Goal: Task Accomplishment & Management: Manage account settings

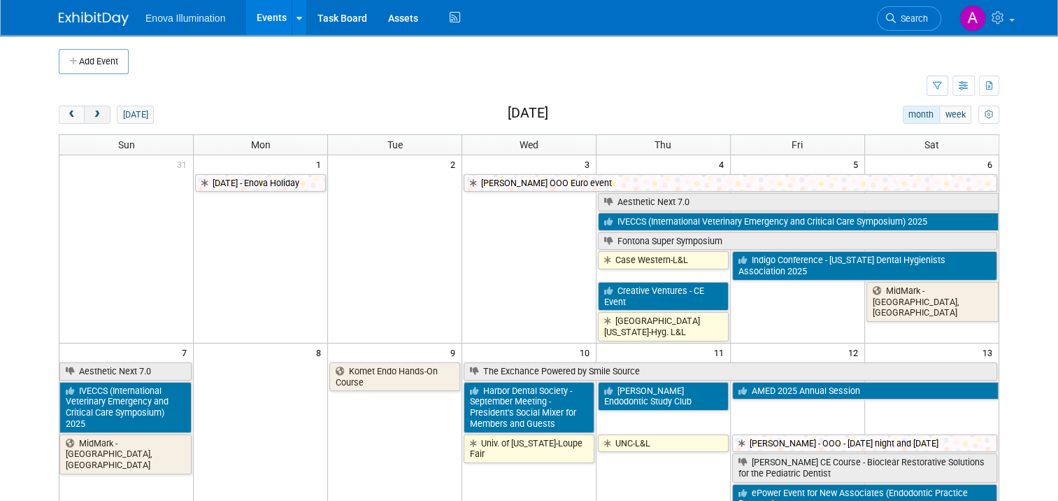
click at [92, 115] on span "next" at bounding box center [97, 115] width 10 height 9
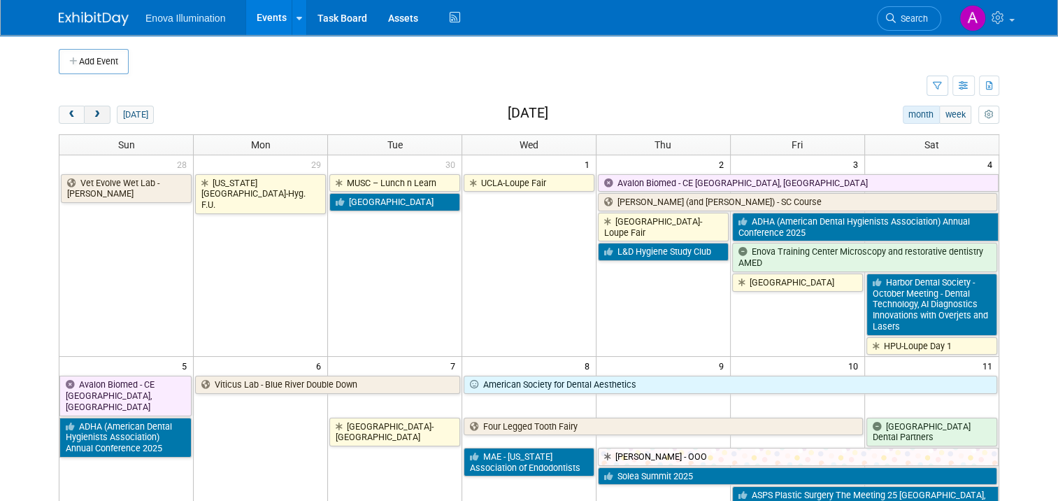
click at [92, 115] on span "next" at bounding box center [97, 115] width 10 height 9
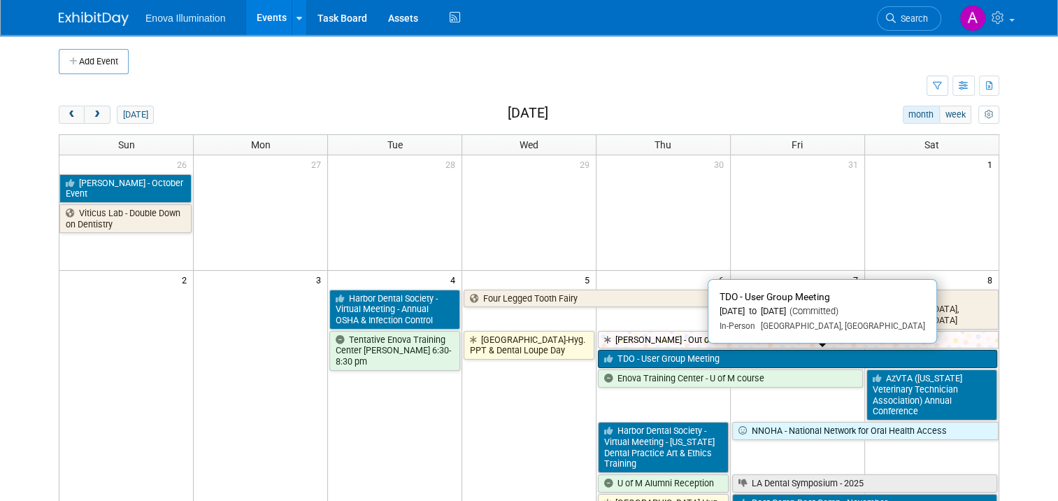
click at [643, 357] on link "TDO - User Group Meeting" at bounding box center [797, 359] width 399 height 18
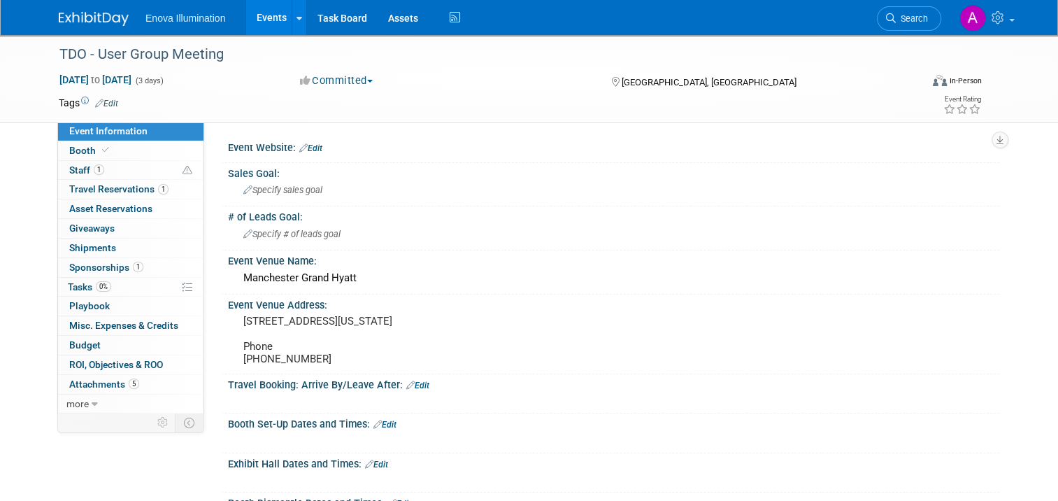
click at [81, 15] on img at bounding box center [94, 19] width 70 height 14
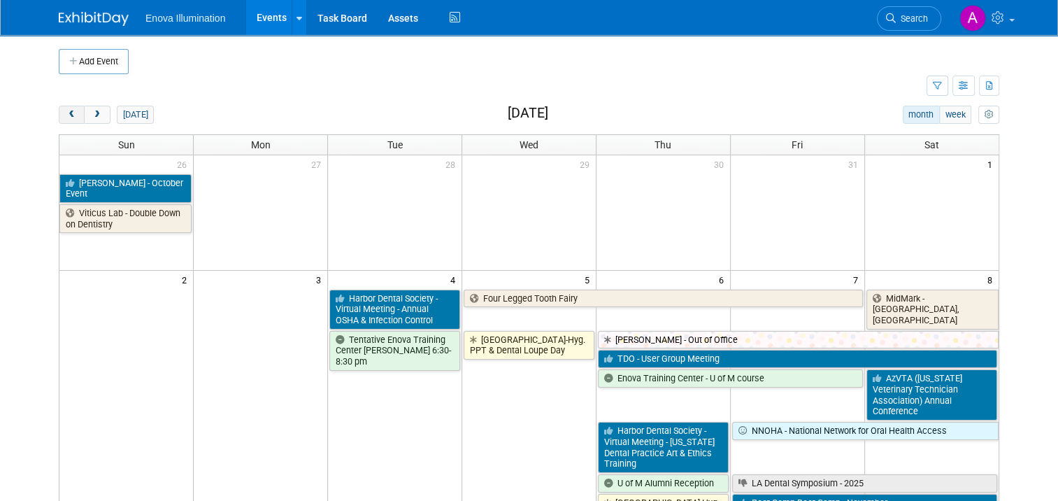
click at [66, 115] on span "prev" at bounding box center [71, 115] width 10 height 9
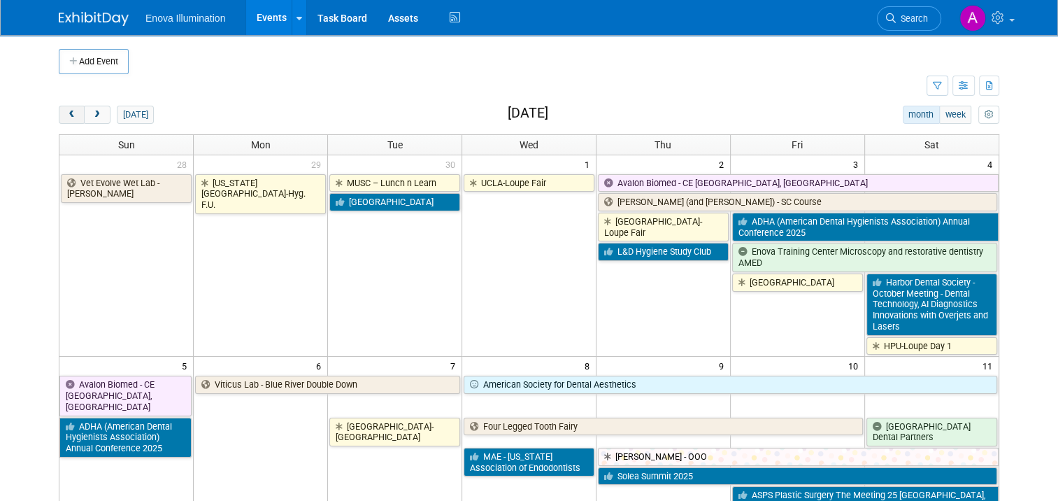
click at [66, 115] on span "prev" at bounding box center [71, 115] width 10 height 9
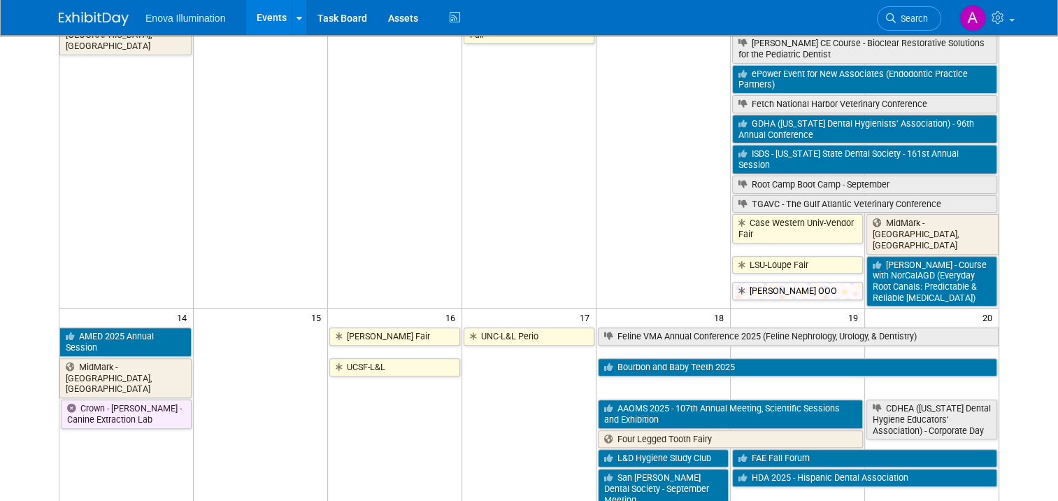
scroll to position [420, 0]
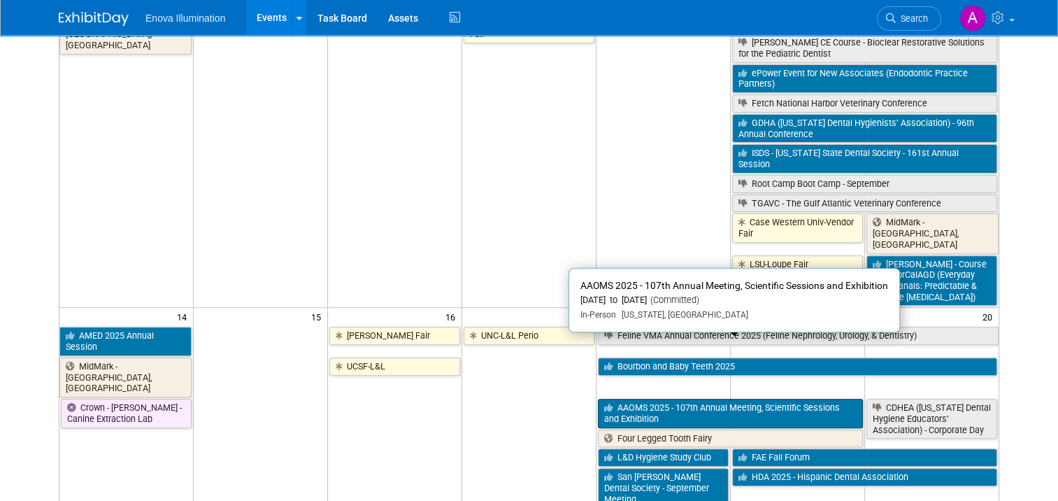
click at [693, 399] on link "AAOMS 2025 - 107th Annual Meeting, Scientific Sessions and Exhibition" at bounding box center [730, 413] width 265 height 29
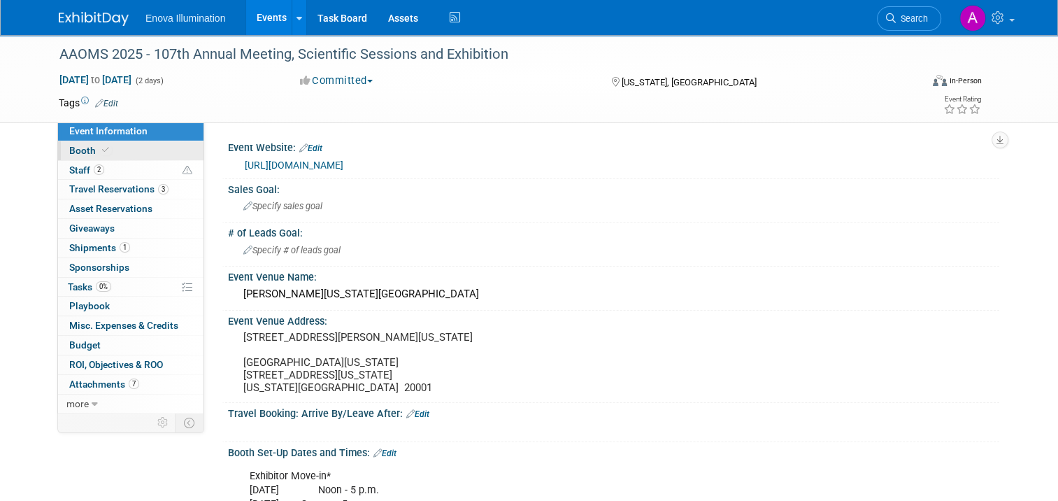
click at [129, 151] on link "Booth" at bounding box center [130, 150] width 145 height 19
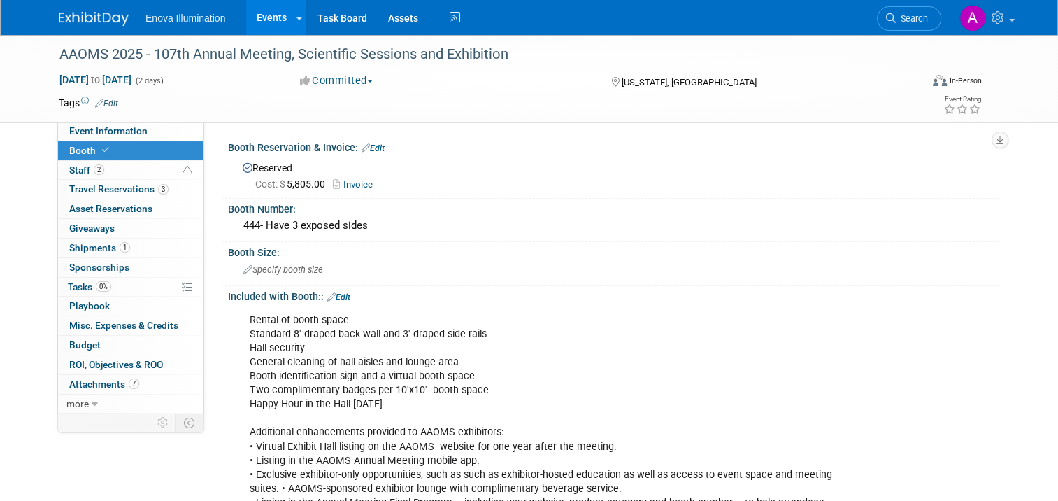
click at [85, 21] on img at bounding box center [94, 19] width 70 height 14
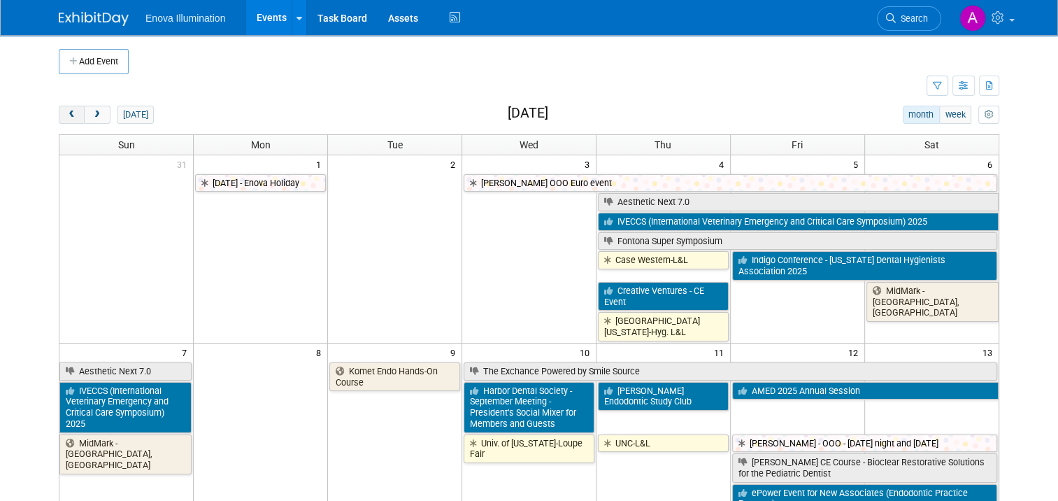
click at [67, 111] on span "prev" at bounding box center [71, 115] width 10 height 9
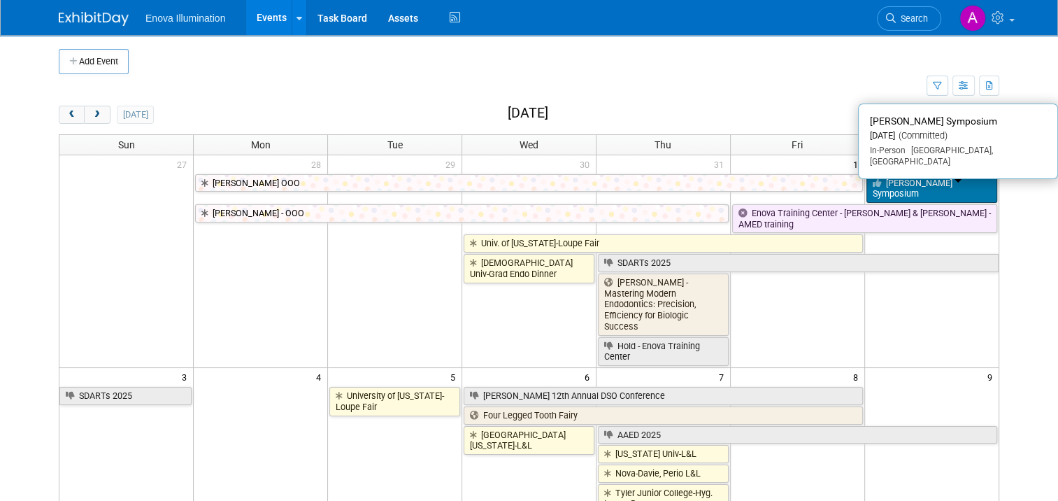
click at [918, 185] on link "[PERSON_NAME] Symposium" at bounding box center [932, 188] width 131 height 29
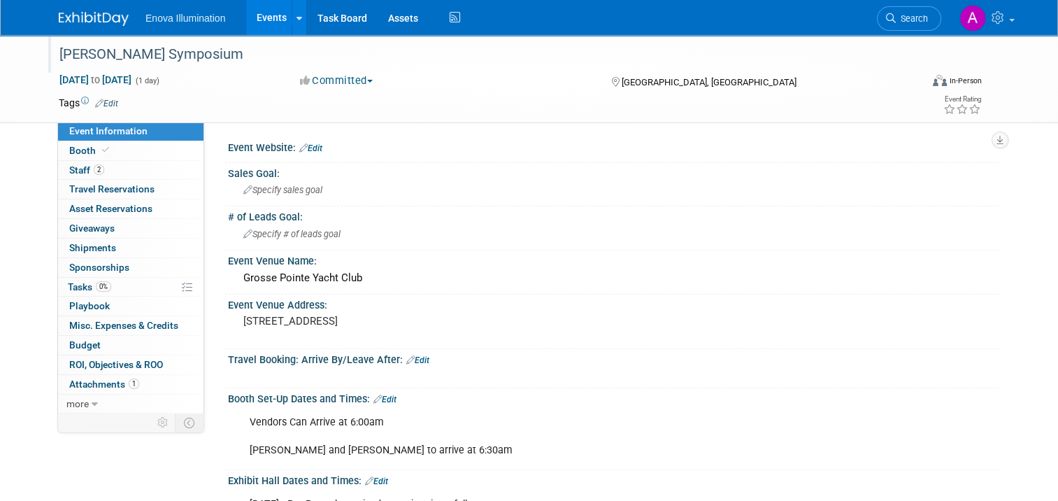
drag, startPoint x: 52, startPoint y: 51, endPoint x: 233, endPoint y: 52, distance: 180.5
click at [233, 52] on div "[PERSON_NAME] Symposium" at bounding box center [479, 54] width 849 height 25
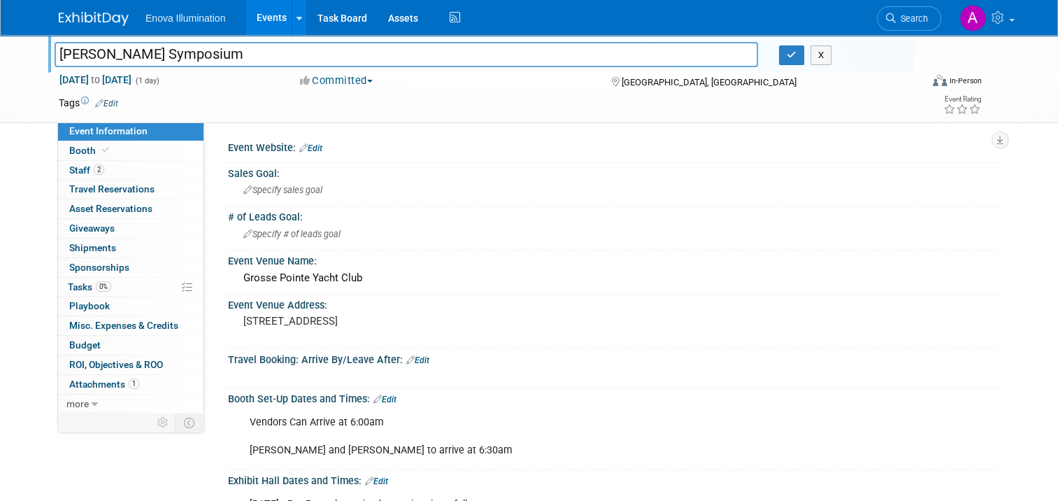
drag, startPoint x: 246, startPoint y: 59, endPoint x: 43, endPoint y: 45, distance: 204.0
click at [44, 45] on div "[PERSON_NAME] Symposium" at bounding box center [406, 55] width 725 height 21
click at [315, 148] on link "Edit" at bounding box center [310, 148] width 23 height 10
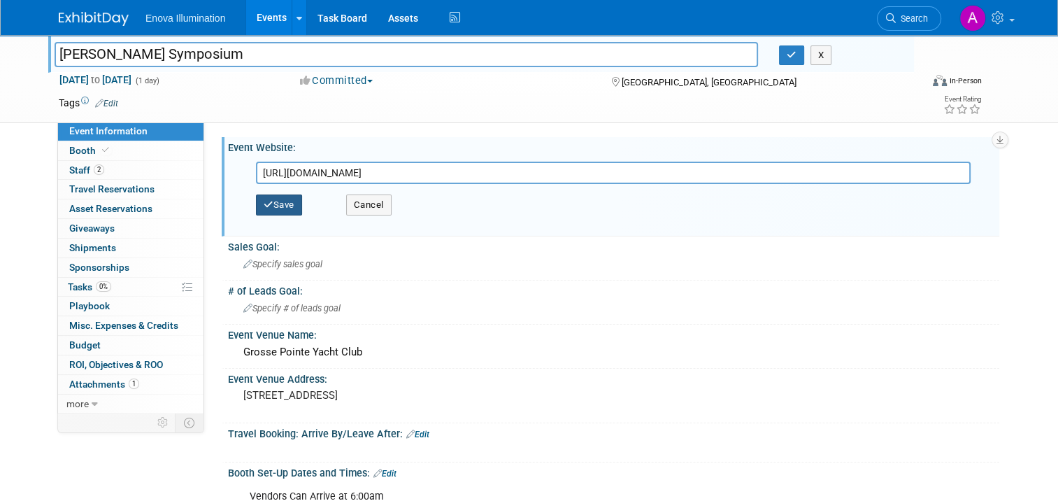
type input "https://www.rfses.org/"
click at [278, 198] on button "Save" at bounding box center [279, 204] width 46 height 21
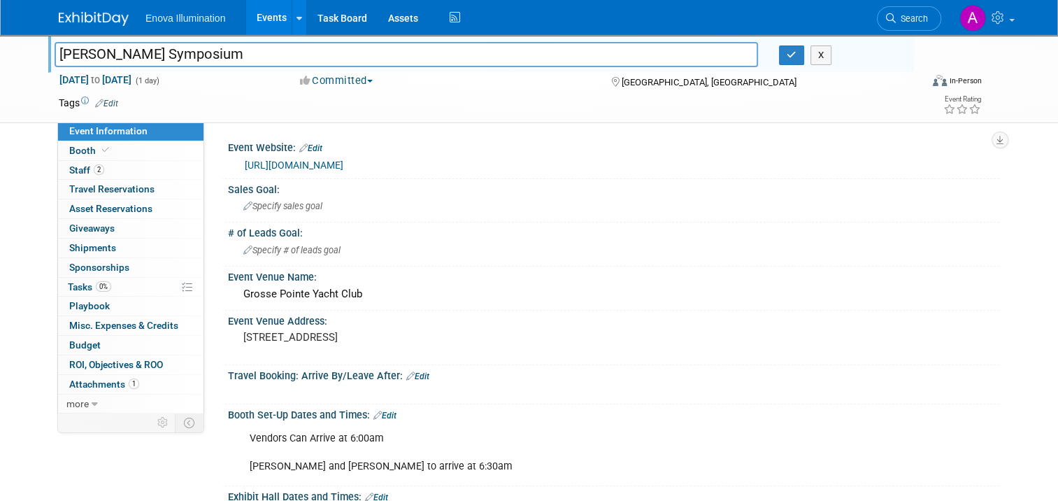
click at [92, 12] on img at bounding box center [94, 19] width 70 height 14
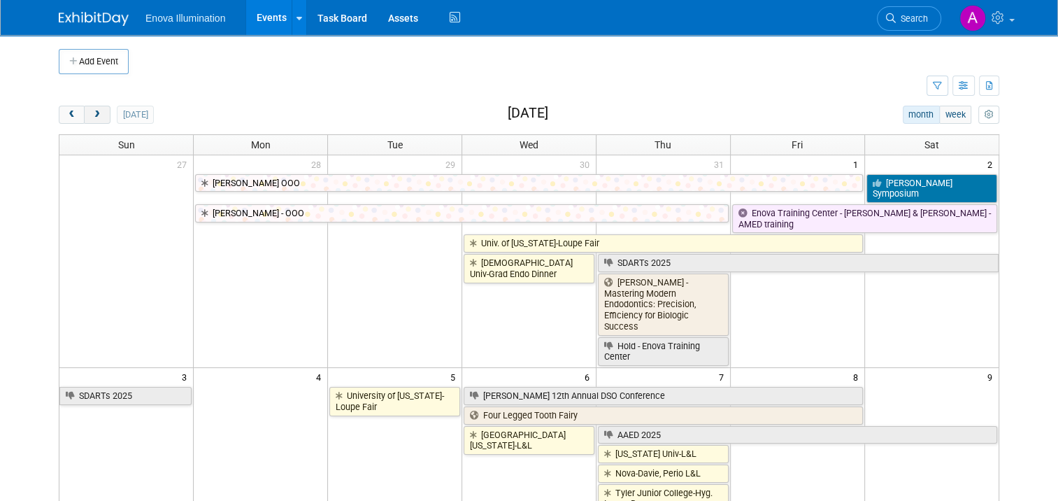
click at [92, 116] on span "next" at bounding box center [97, 115] width 10 height 9
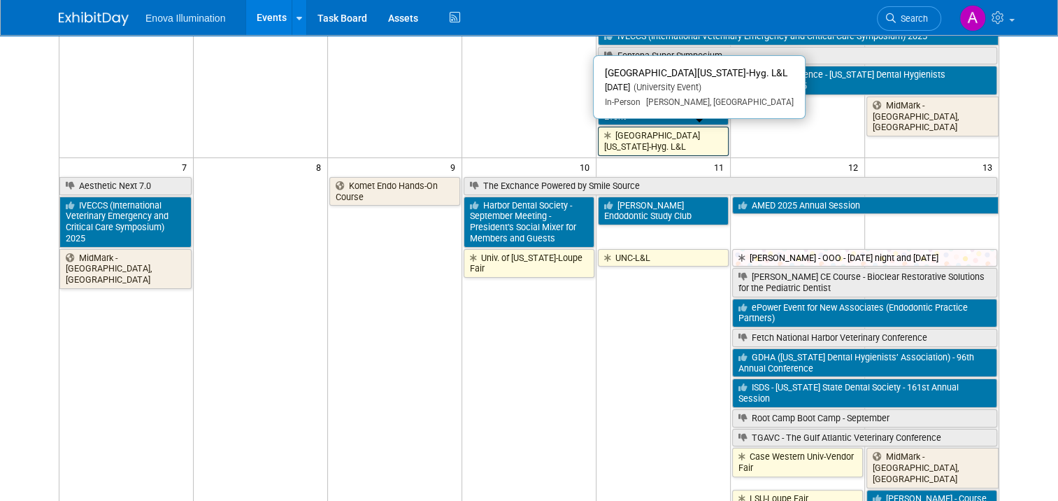
scroll to position [210, 0]
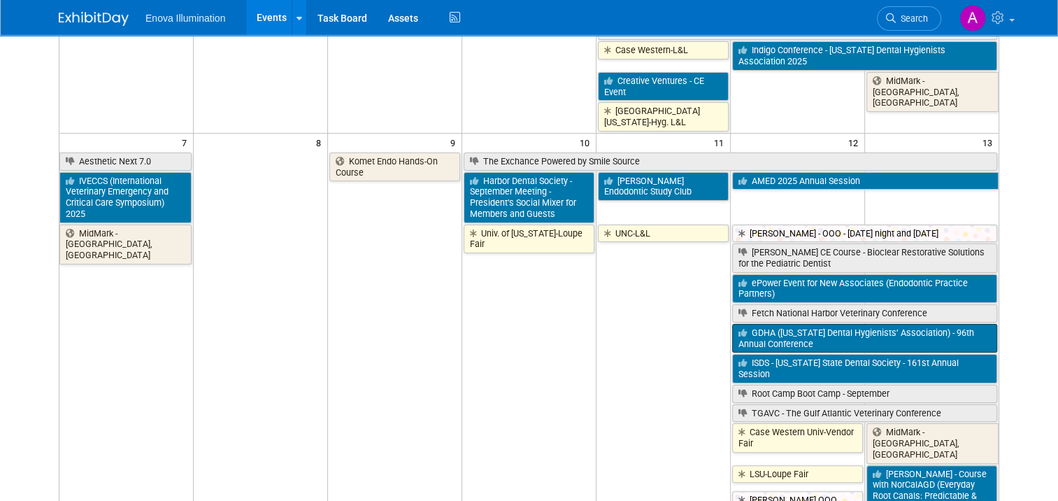
click at [845, 330] on link "GDHA (Georgia Dental Hygienists’ Association) - 96th Annual Conference" at bounding box center [864, 338] width 265 height 29
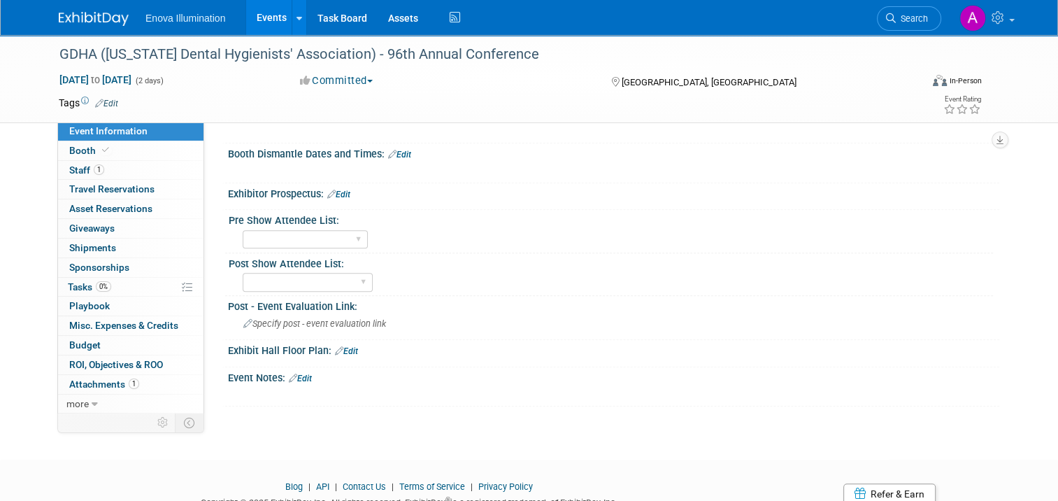
scroll to position [699, 0]
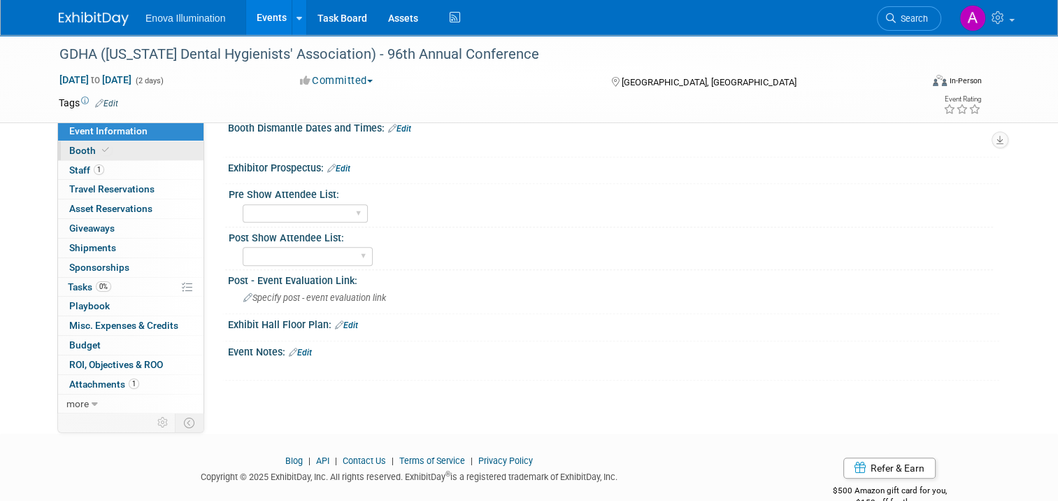
click at [112, 152] on link "Booth" at bounding box center [130, 150] width 145 height 19
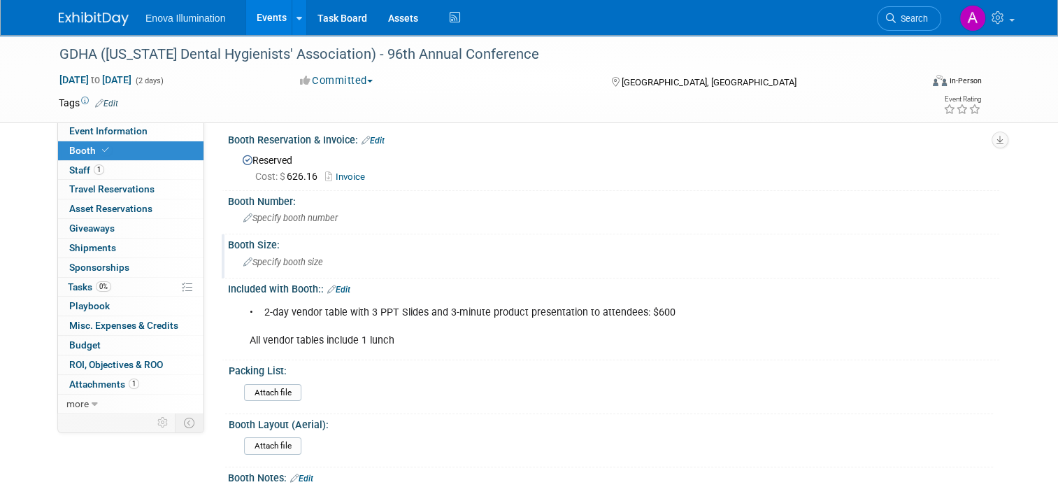
scroll to position [0, 0]
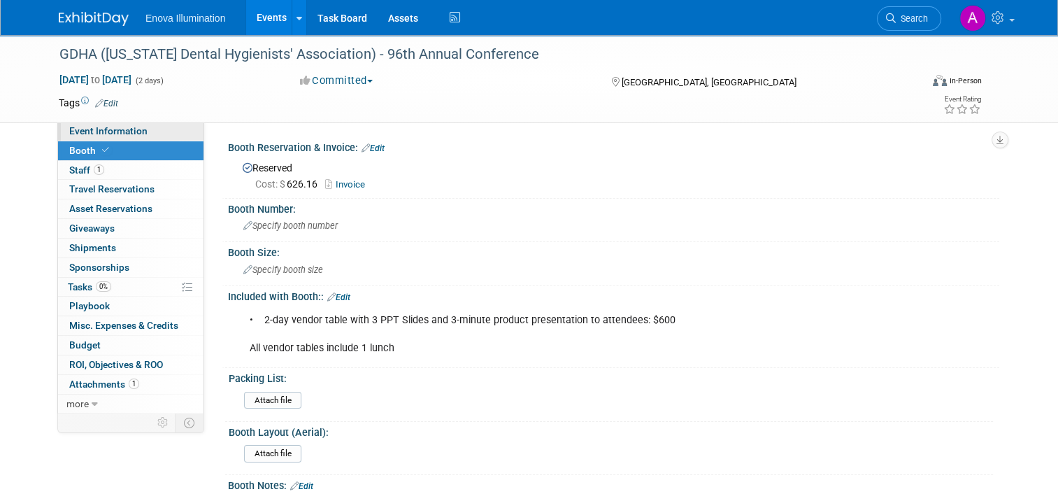
click at [93, 127] on span "Event Information" at bounding box center [108, 130] width 78 height 11
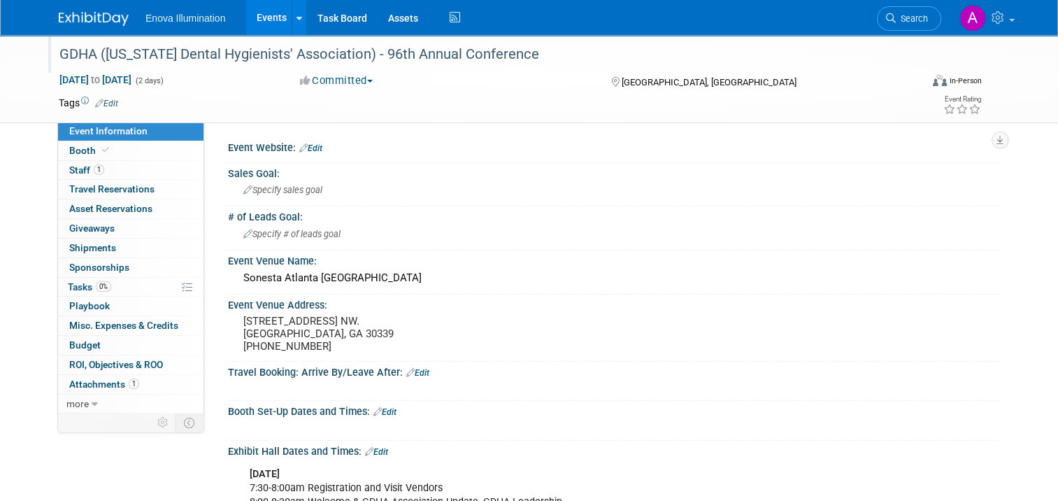
click at [115, 57] on div "GDHA ([US_STATE] Dental Hygienists' Association) - 96th Annual Conference" at bounding box center [479, 54] width 849 height 25
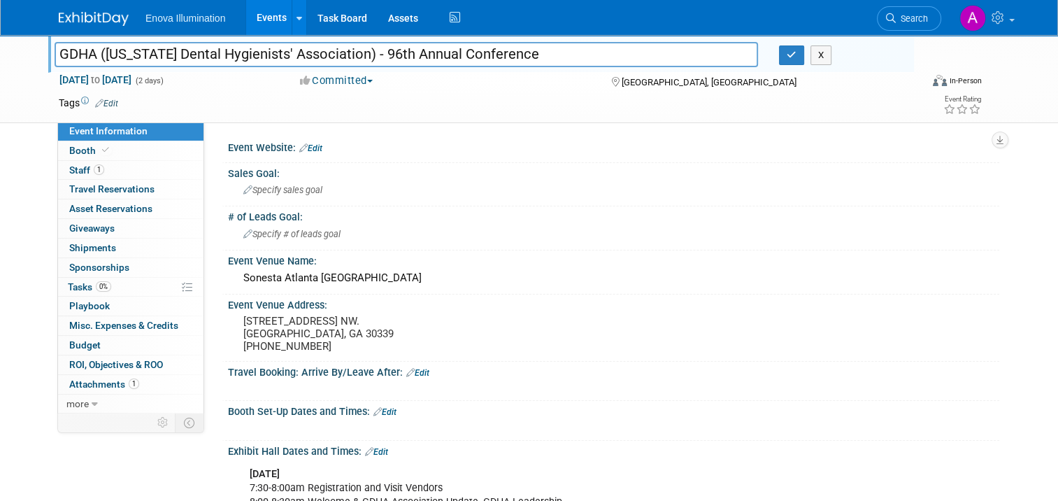
click at [101, 54] on input "GDHA ([US_STATE] Dental Hygienists' Association) - 96th Annual Conference" at bounding box center [407, 54] width 704 height 24
drag, startPoint x: 98, startPoint y: 53, endPoint x: 339, endPoint y: 53, distance: 240.6
click at [339, 53] on input "GDHA ([US_STATE] Dental Hygienists' Association) - 96th Annual Conference" at bounding box center [407, 54] width 704 height 24
click at [269, 155] on div at bounding box center [614, 155] width 751 height 3
drag, startPoint x: 316, startPoint y: 150, endPoint x: 305, endPoint y: 148, distance: 11.3
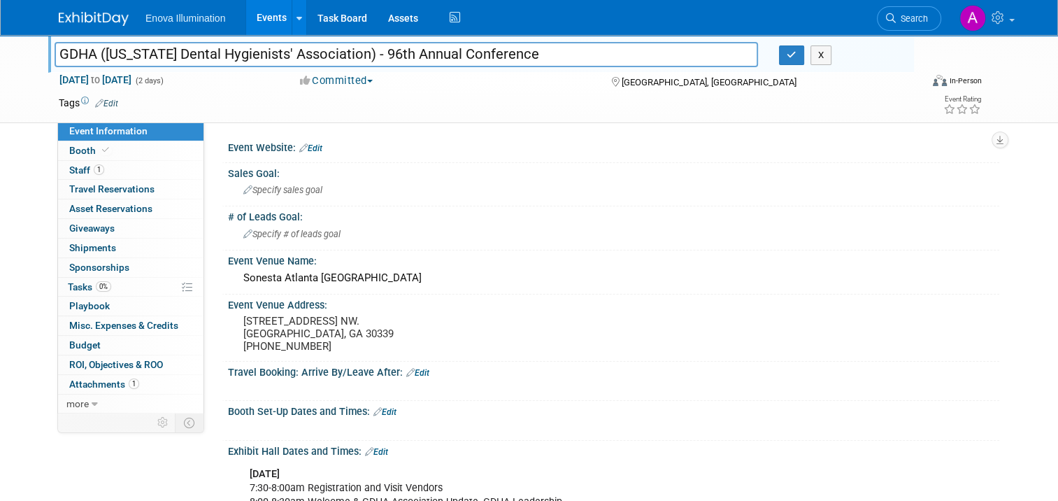
click at [315, 149] on div "Event Website: Edit" at bounding box center [613, 146] width 771 height 18
click at [306, 147] on link "Edit" at bounding box center [310, 148] width 23 height 10
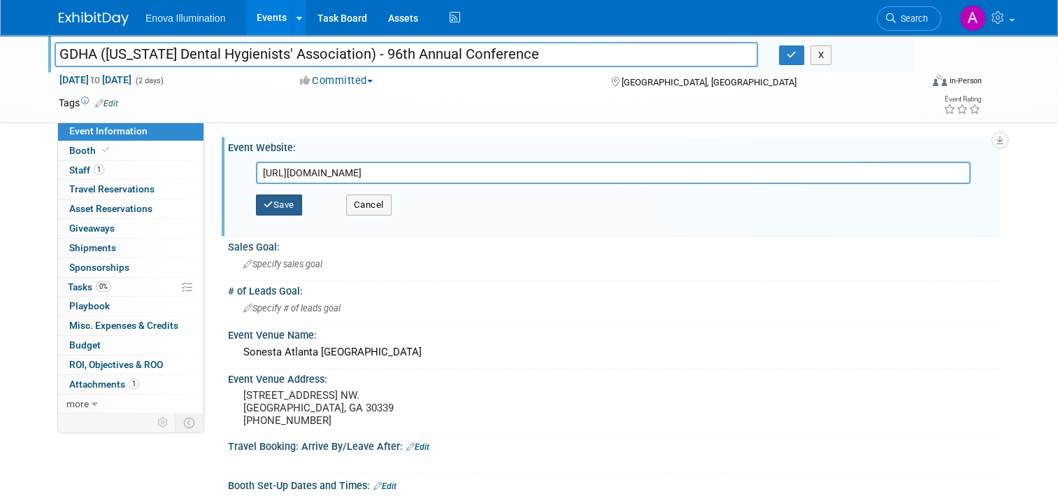
type input "[URL][DOMAIN_NAME]"
click at [269, 201] on button "Save" at bounding box center [279, 204] width 46 height 21
